Goal: Information Seeking & Learning: Find specific fact

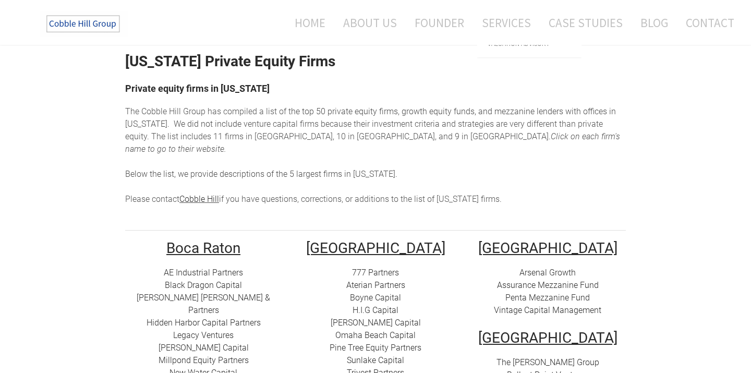
click at [560, 179] on div "The Cobble Hill Group has compiled a list of t he top 50 private equity firms, …" at bounding box center [375, 155] width 501 height 100
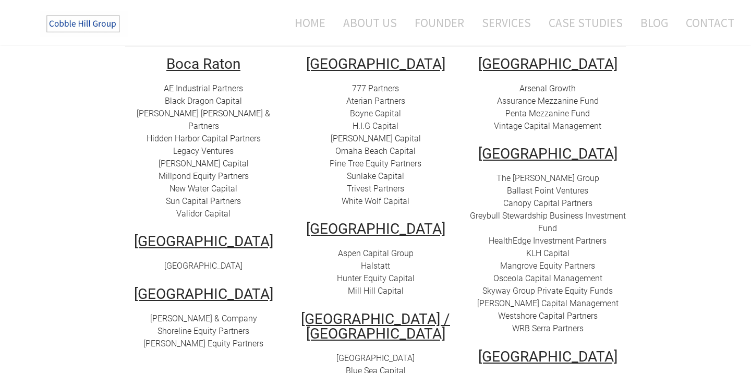
scroll to position [222, 0]
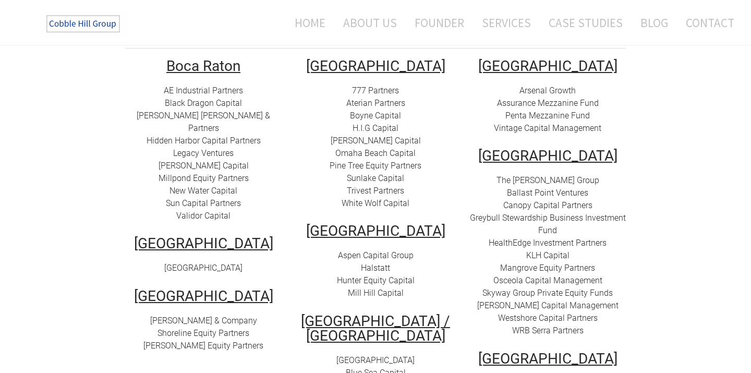
click at [378, 136] on link "[PERSON_NAME] Capital" at bounding box center [376, 141] width 90 height 10
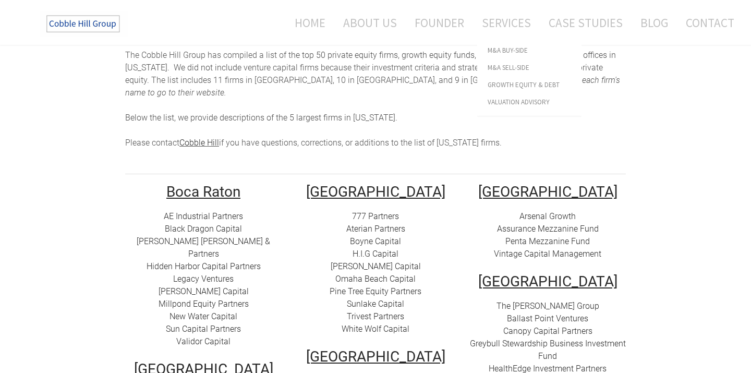
scroll to position [0, 0]
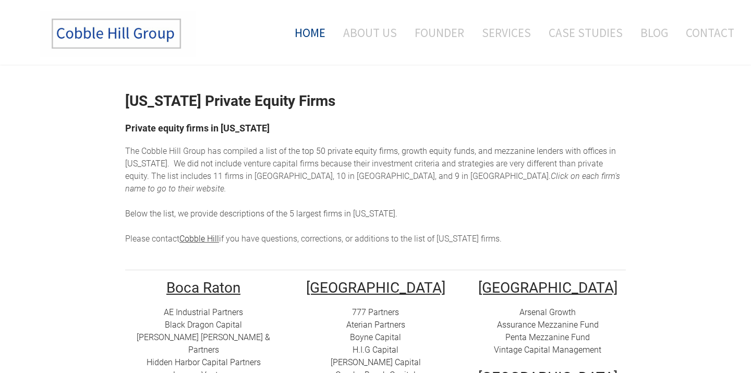
click at [317, 33] on link "Home" at bounding box center [306, 32] width 54 height 43
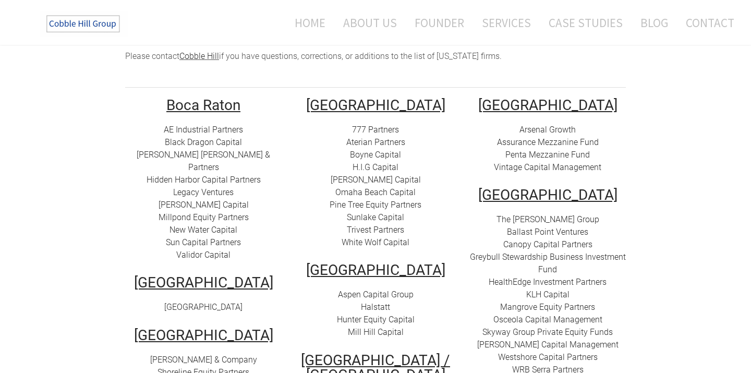
scroll to position [187, 0]
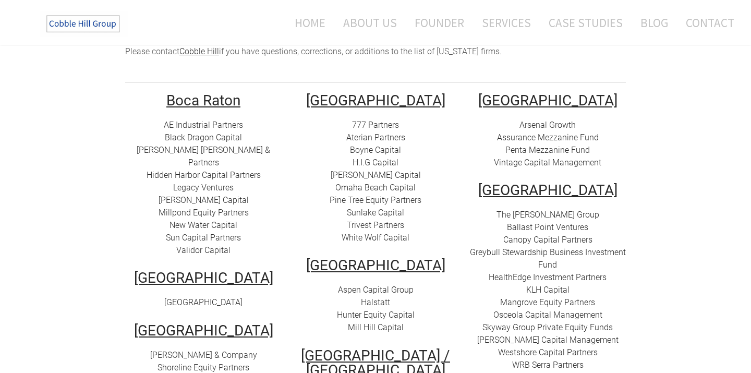
click at [390, 208] on link "Sunlake Capital" at bounding box center [375, 213] width 57 height 10
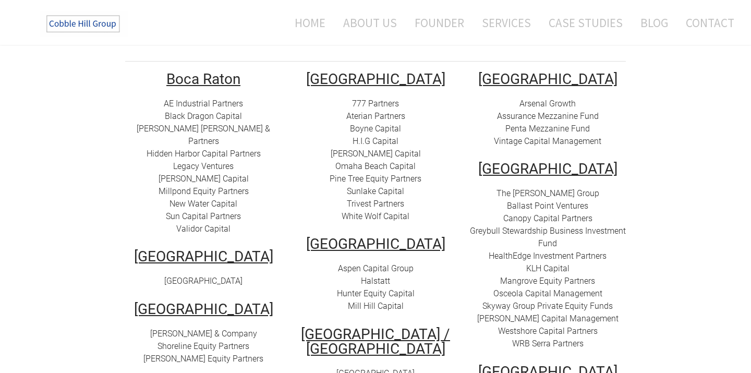
scroll to position [213, 0]
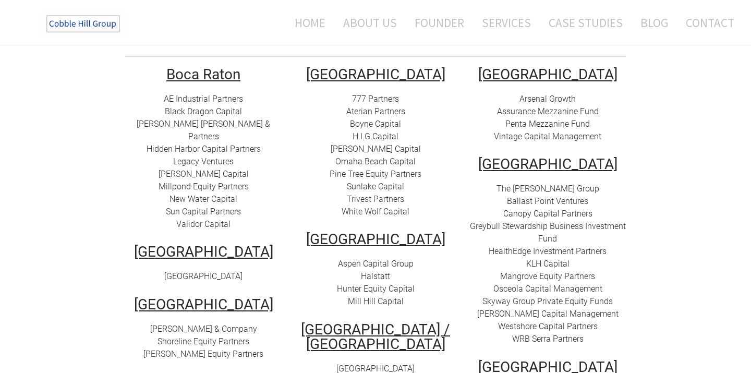
click at [391, 156] on link "Omaha Beach Capital" at bounding box center [375, 161] width 80 height 10
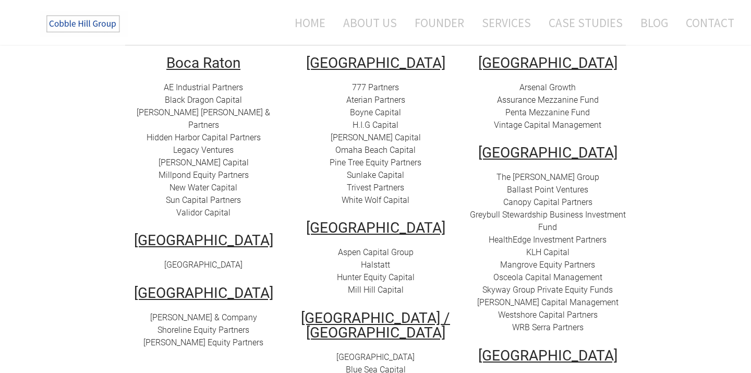
click at [381, 158] on link "Pine Tree Equity Partners" at bounding box center [376, 163] width 92 height 10
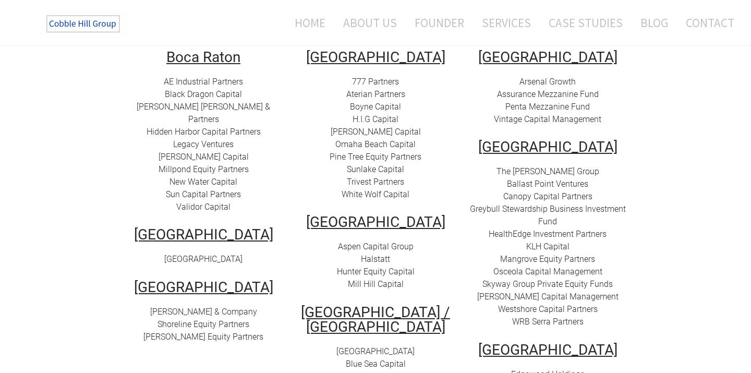
scroll to position [186, 0]
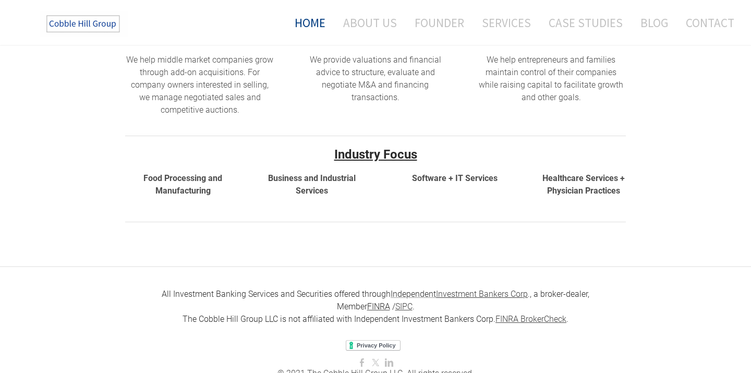
scroll to position [394, 0]
